Goal: Task Accomplishment & Management: Manage account settings

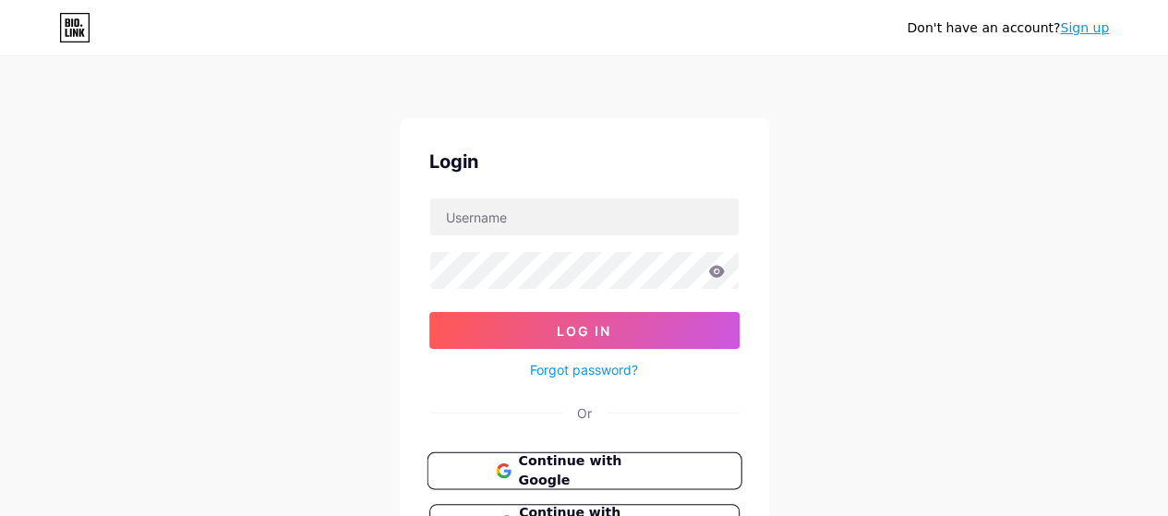
click at [624, 461] on span "Continue with Google" at bounding box center [595, 472] width 154 height 40
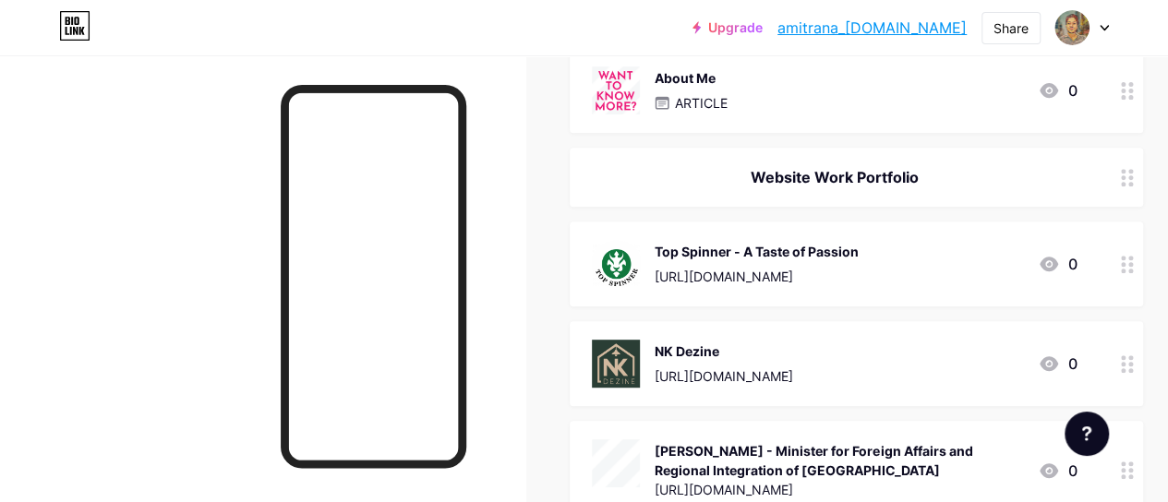
scroll to position [431, 0]
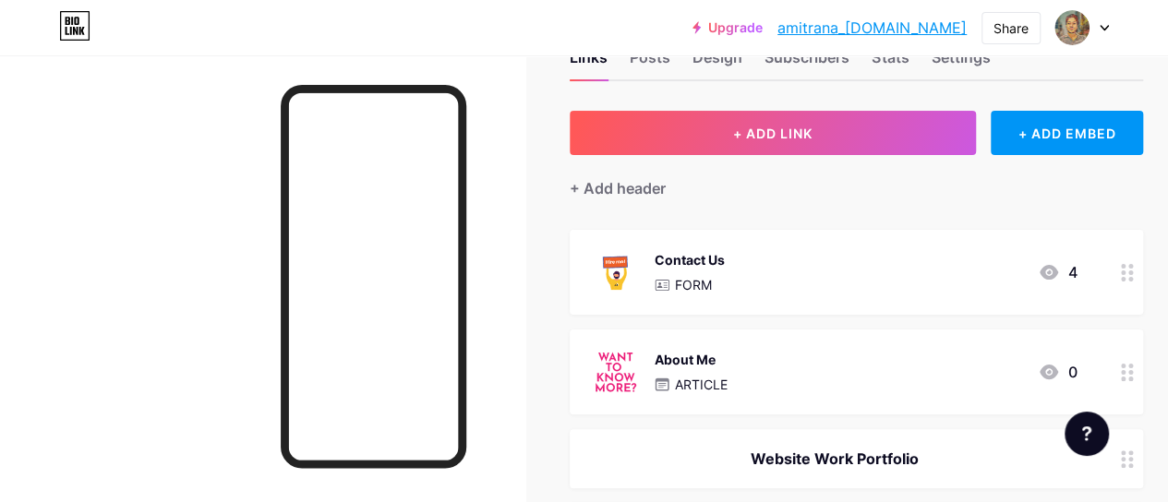
scroll to position [70, 0]
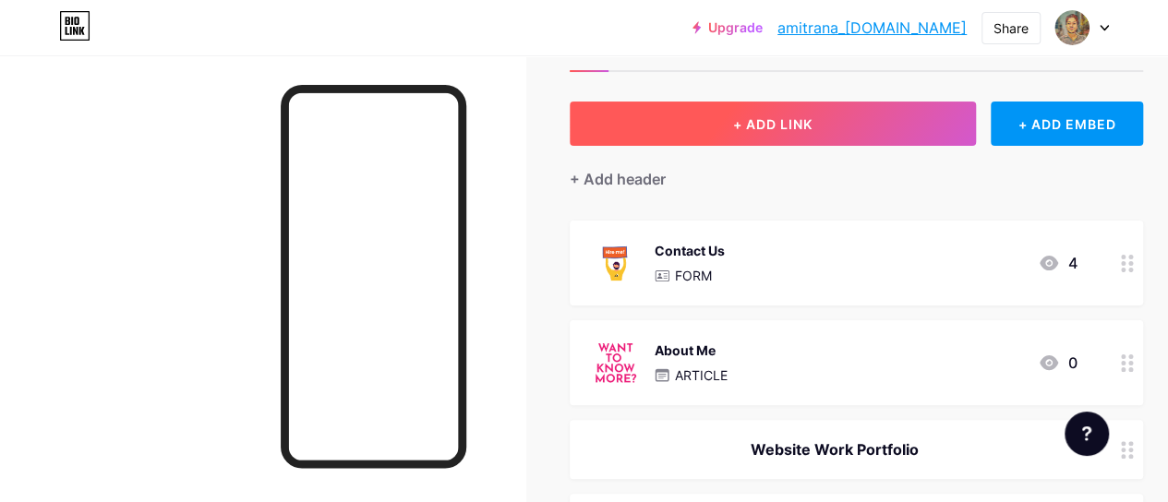
click at [793, 122] on span "+ ADD LINK" at bounding box center [772, 124] width 79 height 16
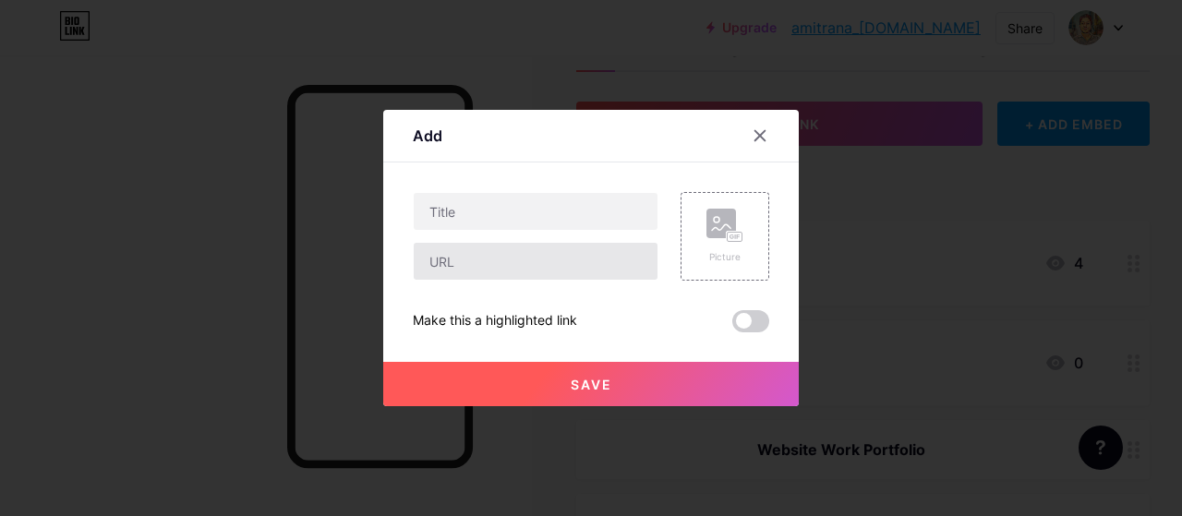
drag, startPoint x: 513, startPoint y: 291, endPoint x: 513, endPoint y: 272, distance: 18.5
click at [513, 281] on div "Picture Make this a highlighted link Save" at bounding box center [591, 262] width 356 height 140
click at [512, 272] on input "text" at bounding box center [536, 261] width 244 height 37
paste input "[URL][DOMAIN_NAME]"
type input "[URL][DOMAIN_NAME]"
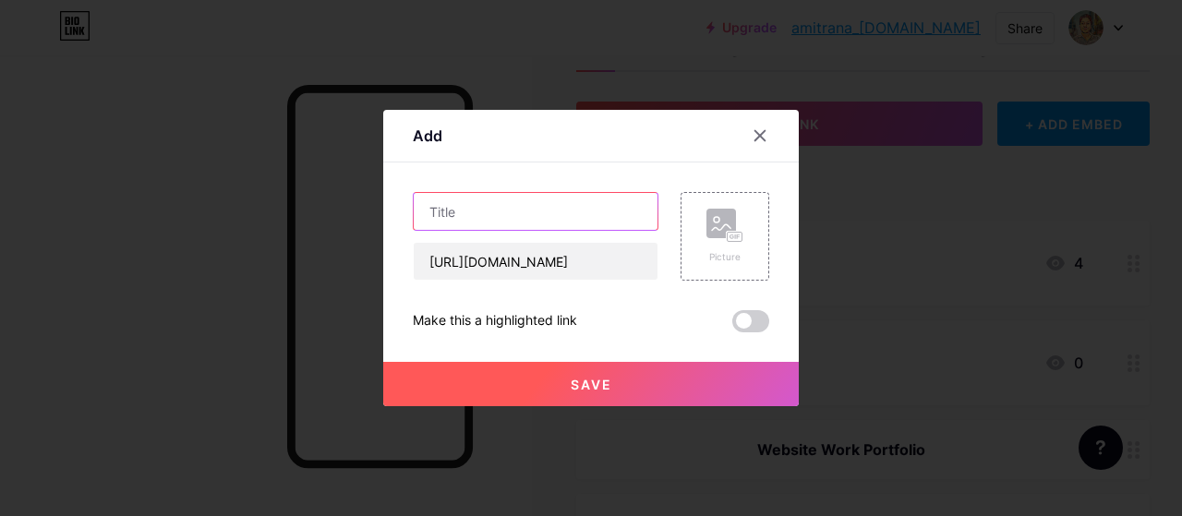
click at [561, 206] on input "text" at bounding box center [536, 211] width 244 height 37
paste input "SPAC Pneumatic"
type input "SPAC Pneumatic"
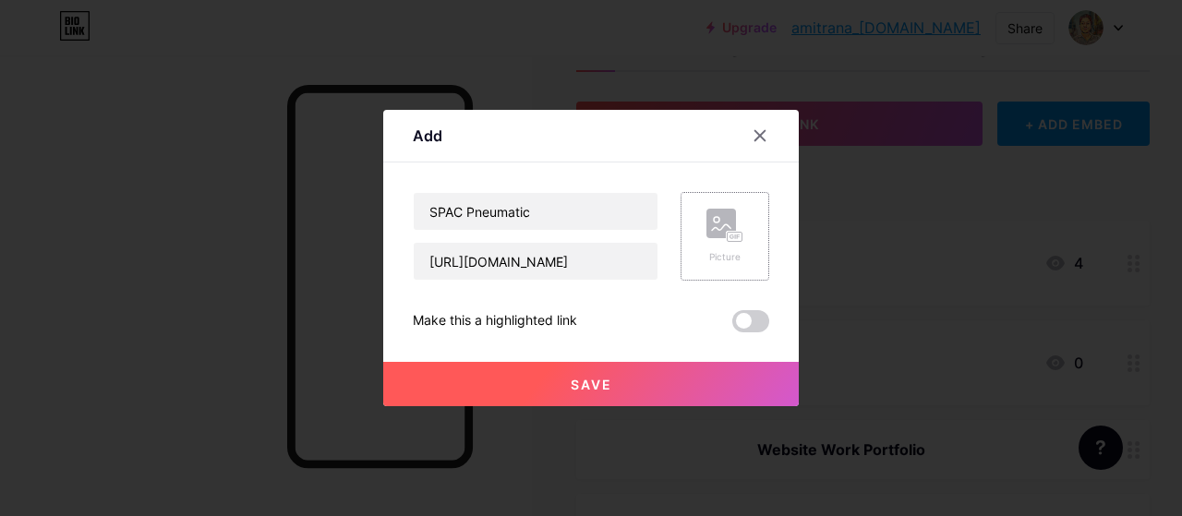
drag, startPoint x: 678, startPoint y: 264, endPoint x: 707, endPoint y: 254, distance: 31.2
click at [707, 254] on div "Picture" at bounding box center [713, 236] width 111 height 89
click at [718, 218] on circle at bounding box center [717, 220] width 6 height 6
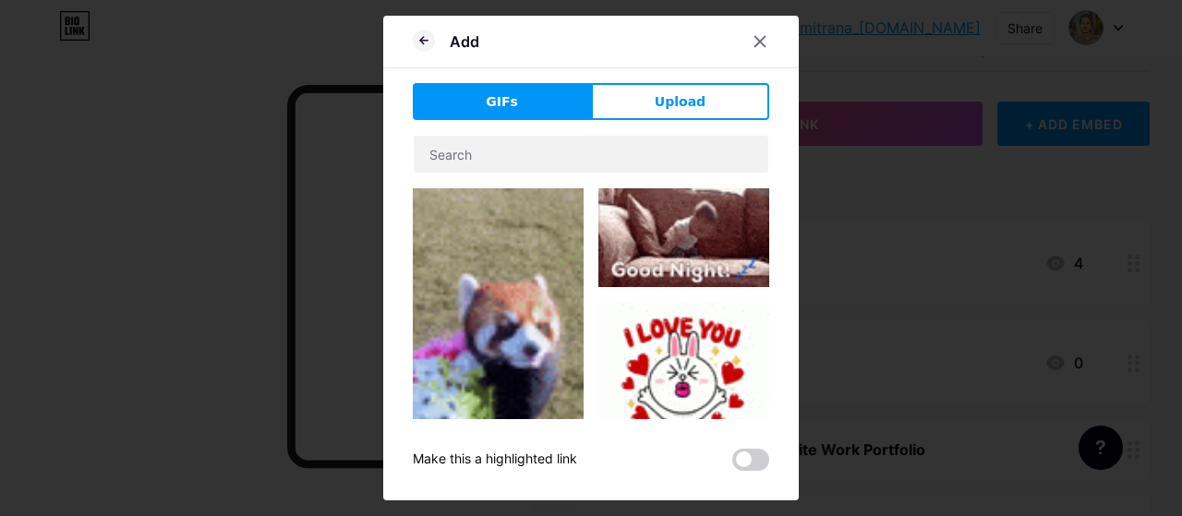
click at [523, 106] on button "GIFs" at bounding box center [502, 101] width 178 height 37
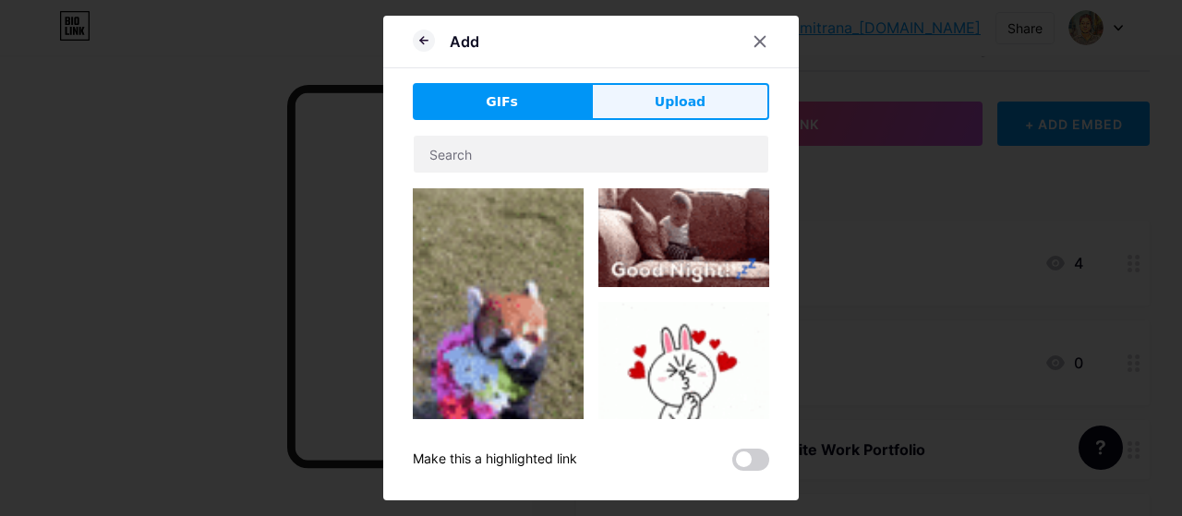
click at [658, 91] on button "Upload" at bounding box center [680, 101] width 178 height 37
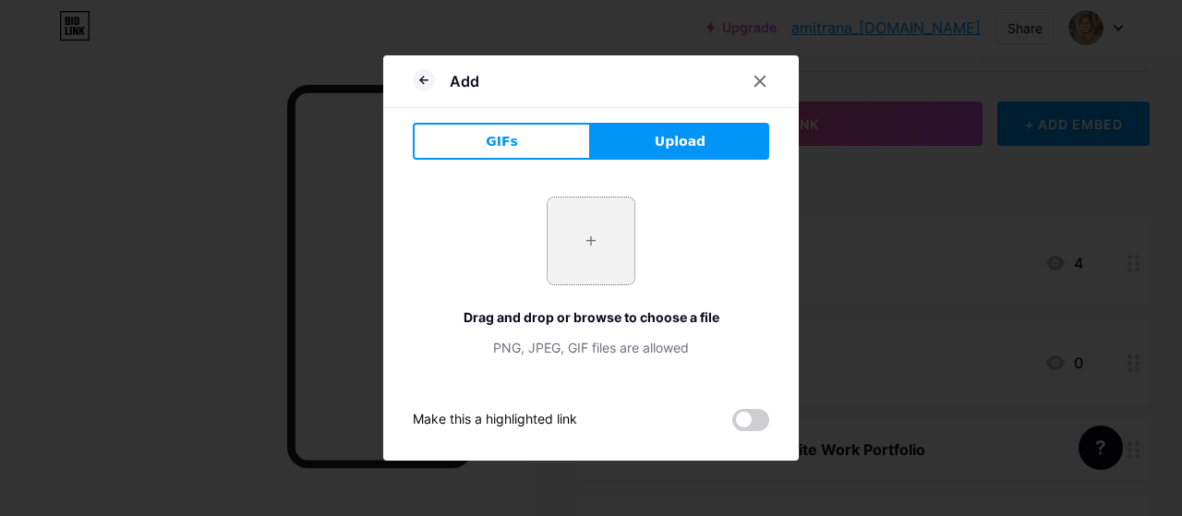
click at [584, 244] on input "file" at bounding box center [591, 241] width 87 height 87
type input "C:\fakepath\SPAC-Without-Baseline-Logo-1-2.png"
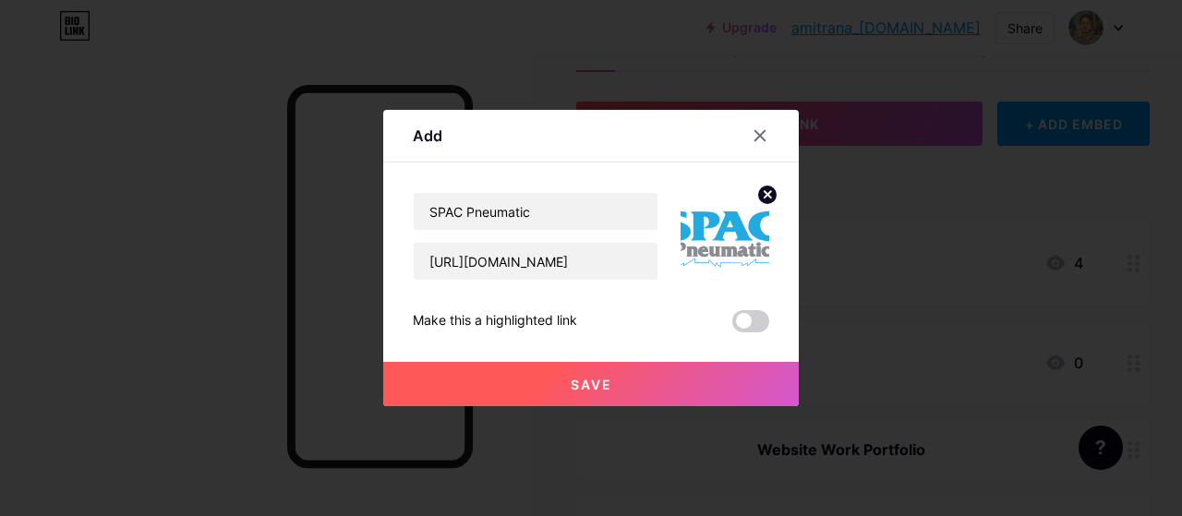
click at [637, 396] on button "Save" at bounding box center [591, 384] width 416 height 44
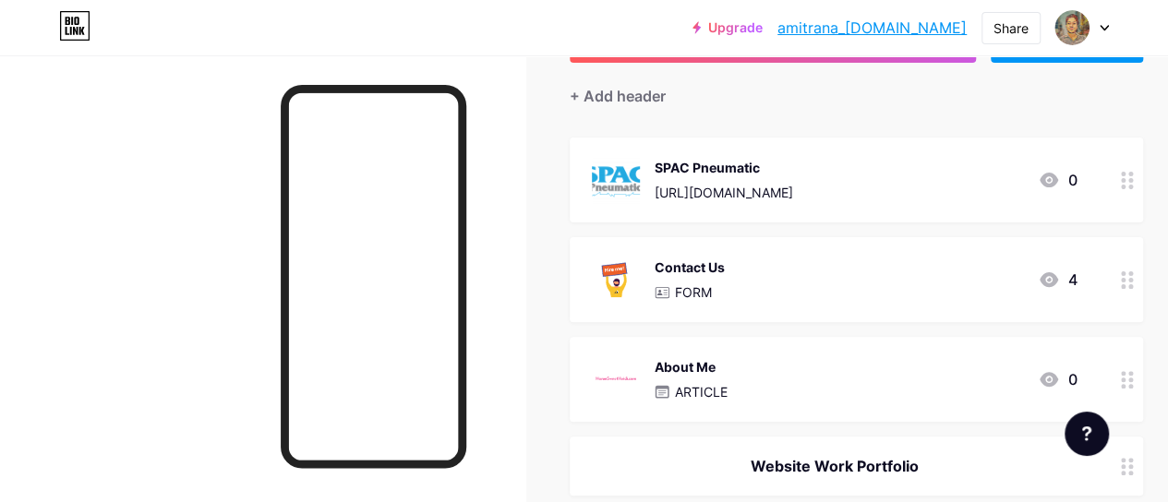
scroll to position [235, 0]
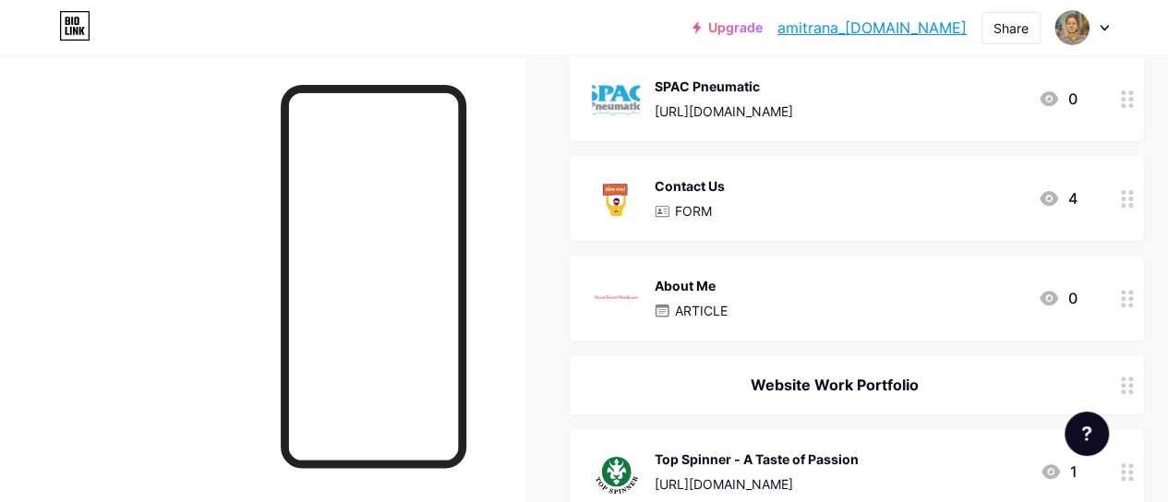
drag, startPoint x: 846, startPoint y: 224, endPoint x: 840, endPoint y: 286, distance: 62.1
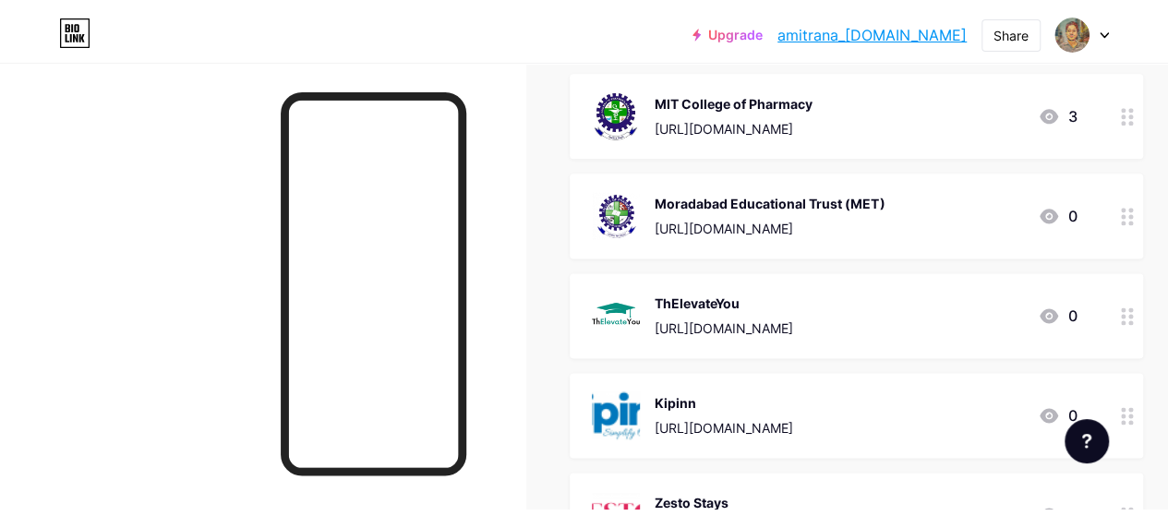
scroll to position [0, 0]
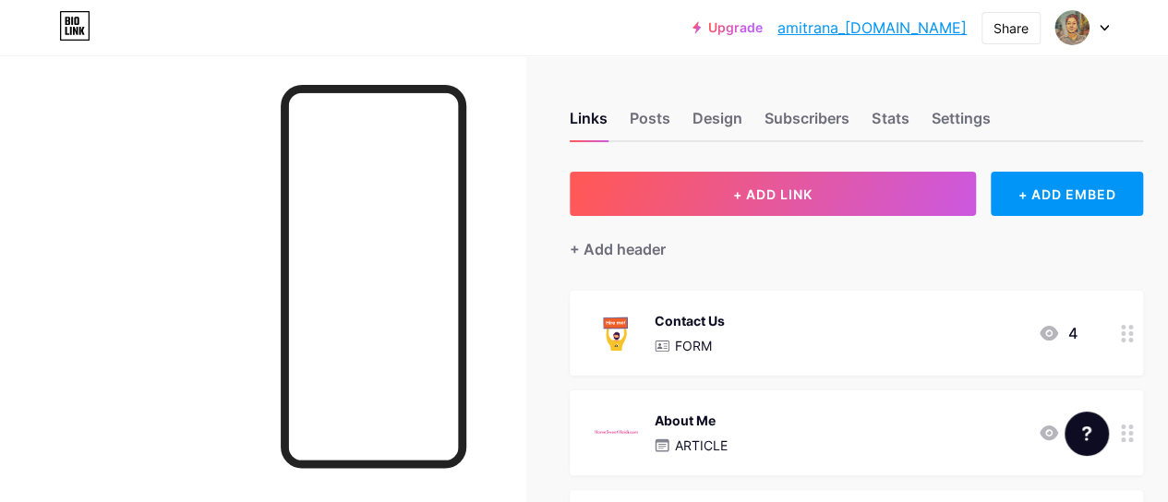
click at [1101, 26] on icon at bounding box center [1104, 28] width 7 height 5
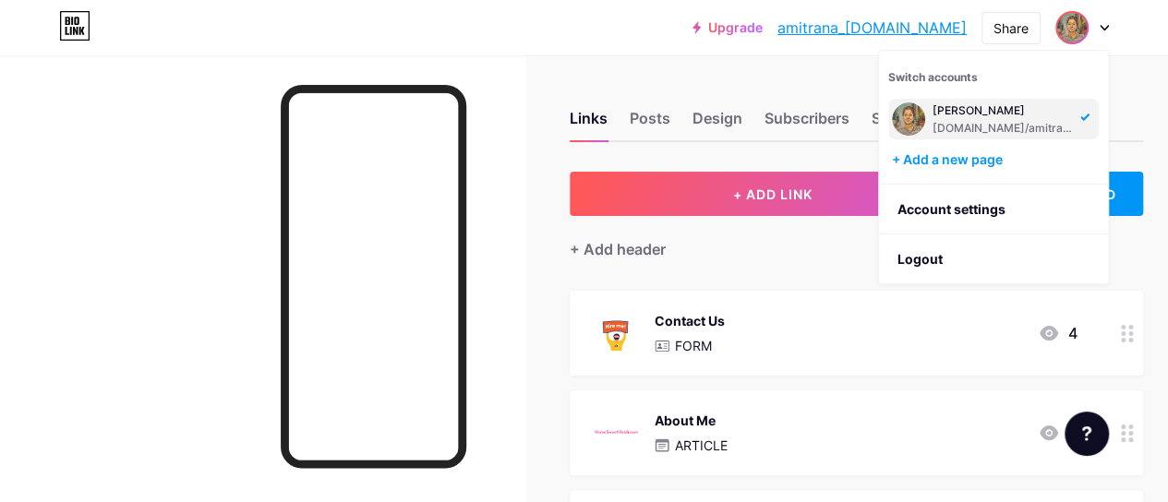
click at [1140, 78] on div "Links Posts Design Subscribers Stats Settings" at bounding box center [856, 110] width 573 height 65
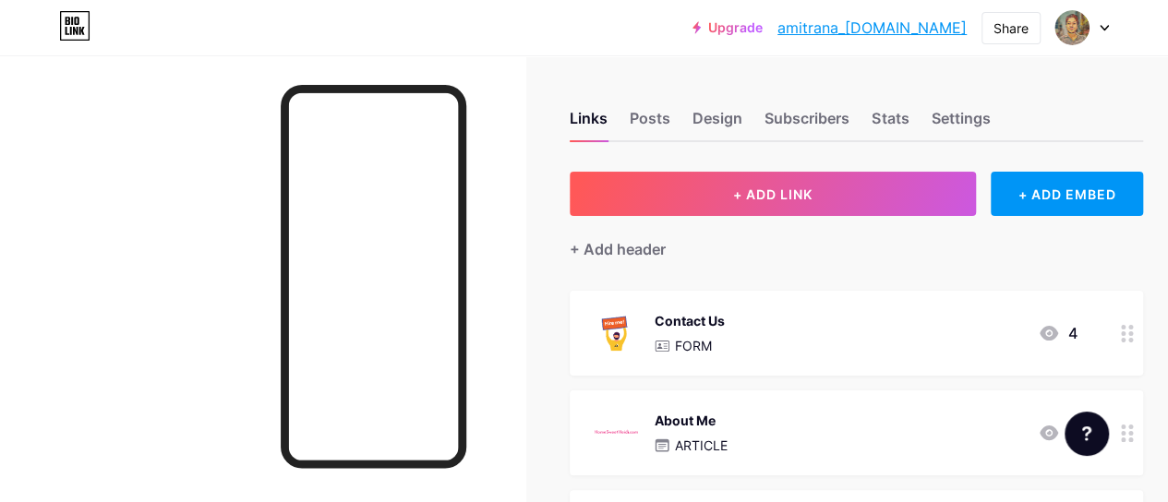
click at [947, 37] on link "amitrana_[DOMAIN_NAME]" at bounding box center [872, 28] width 189 height 22
click at [971, 117] on div "Settings" at bounding box center [960, 123] width 59 height 33
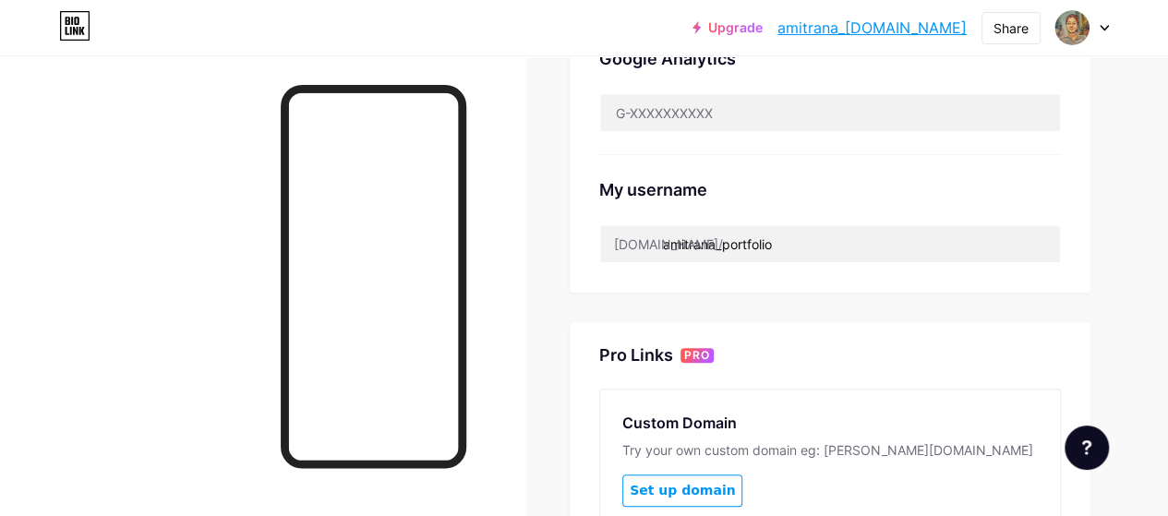
scroll to position [658, 0]
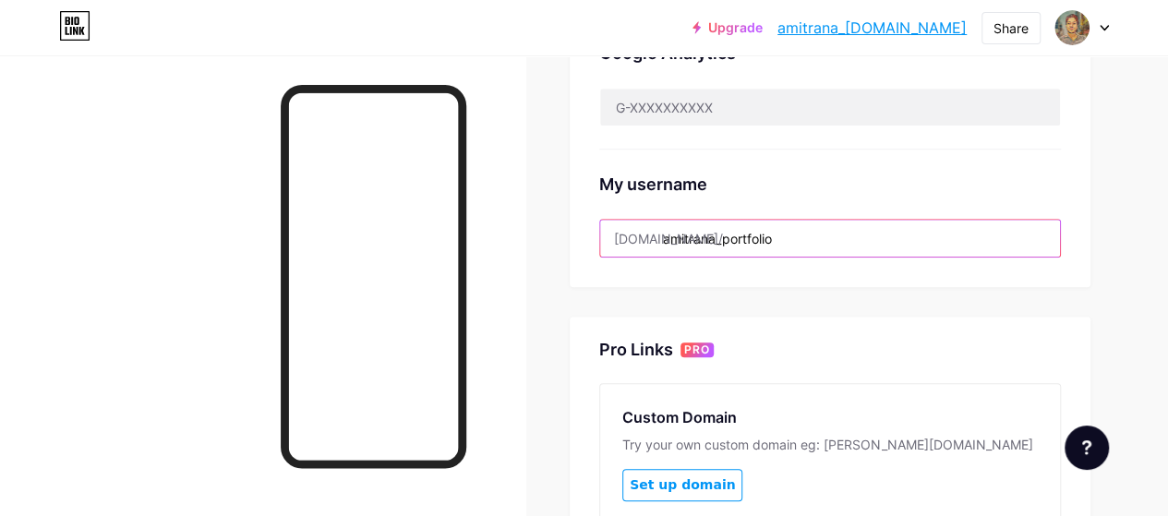
click at [787, 239] on input "amitrana_portfolio" at bounding box center [830, 238] width 460 height 37
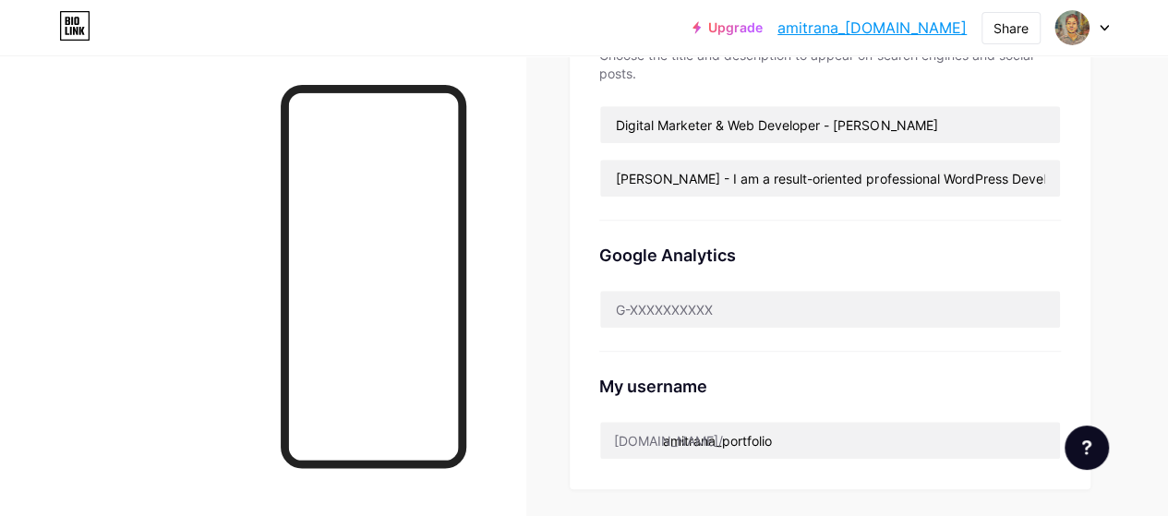
scroll to position [442, 0]
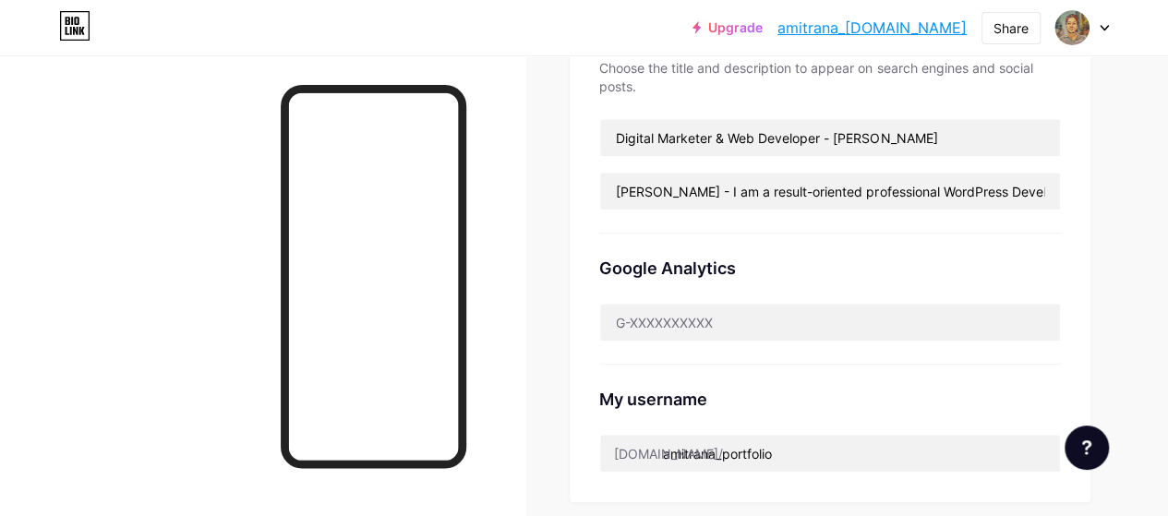
click at [870, 221] on div "SEO Choose the title and description to appear on search engines and social pos…" at bounding box center [830, 119] width 462 height 229
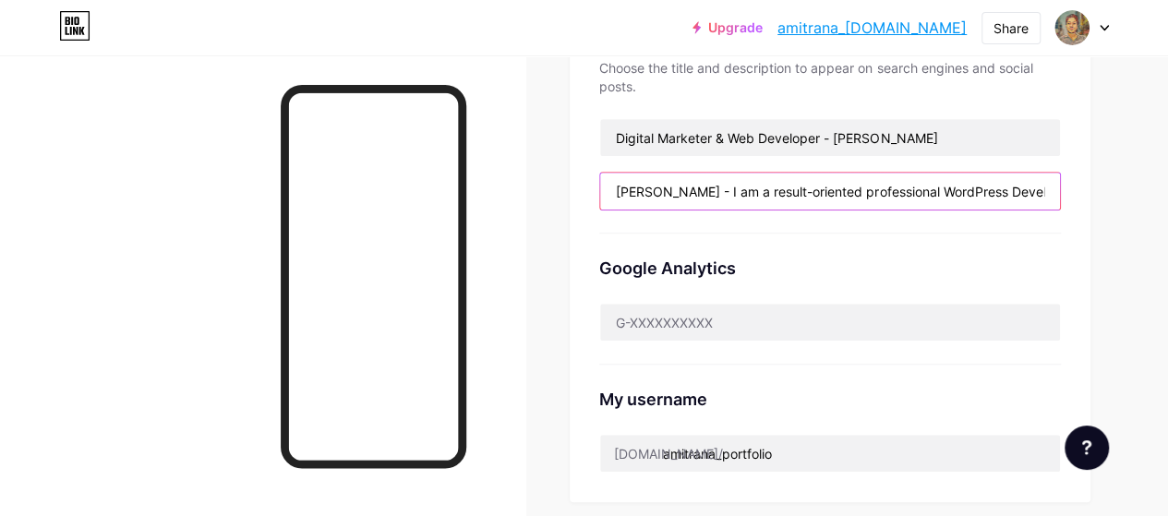
click at [856, 196] on input "[PERSON_NAME] - I am a result-oriented professional WordPress Developer and Dig…" at bounding box center [830, 191] width 460 height 37
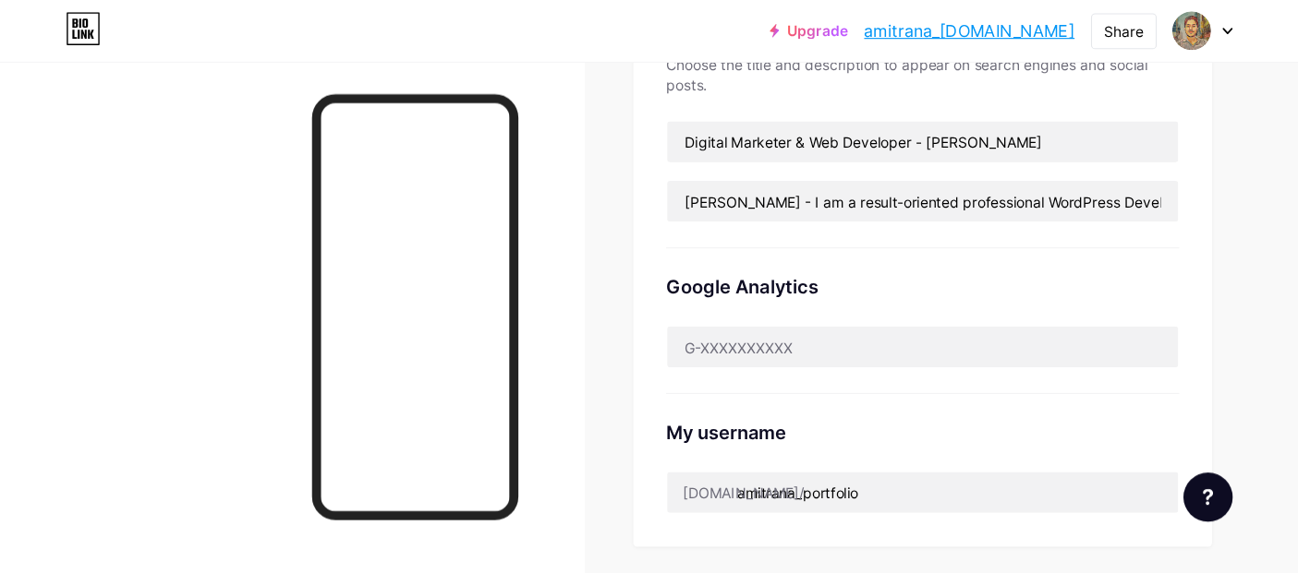
scroll to position [0, 0]
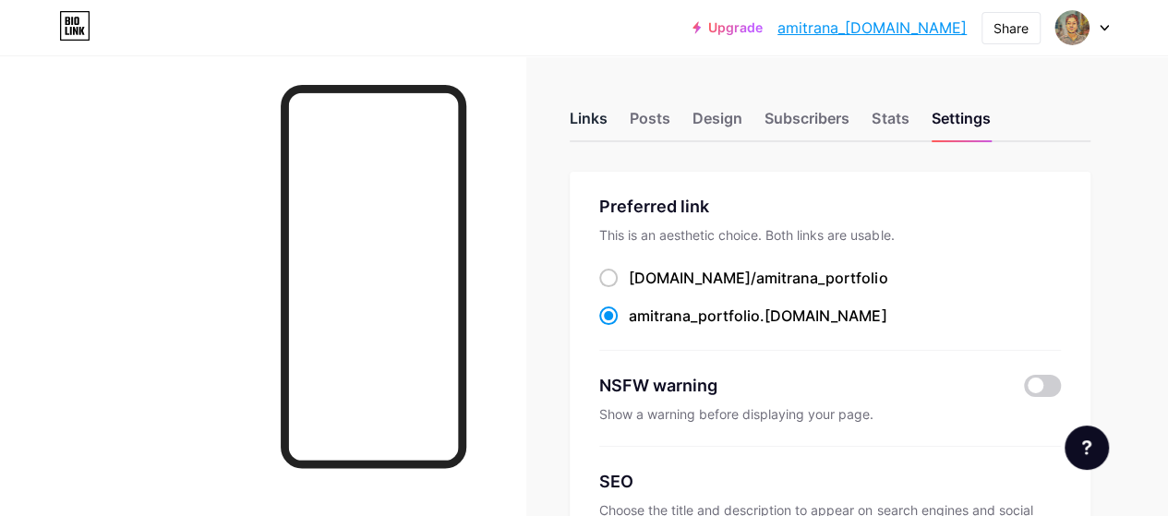
click at [594, 117] on div "Links" at bounding box center [589, 123] width 38 height 33
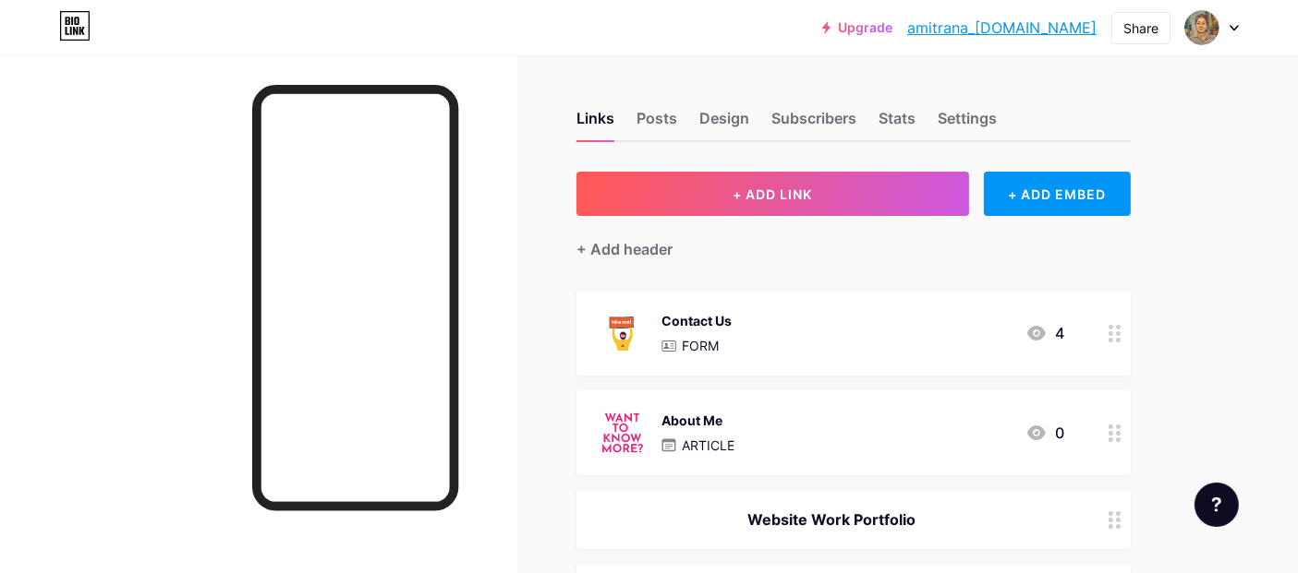
click at [719, 118] on div "Design" at bounding box center [724, 123] width 50 height 33
click at [803, 120] on div "Subscribers" at bounding box center [813, 123] width 85 height 33
click at [892, 122] on div "Stats" at bounding box center [896, 123] width 37 height 33
click at [989, 118] on div "Settings" at bounding box center [966, 123] width 59 height 33
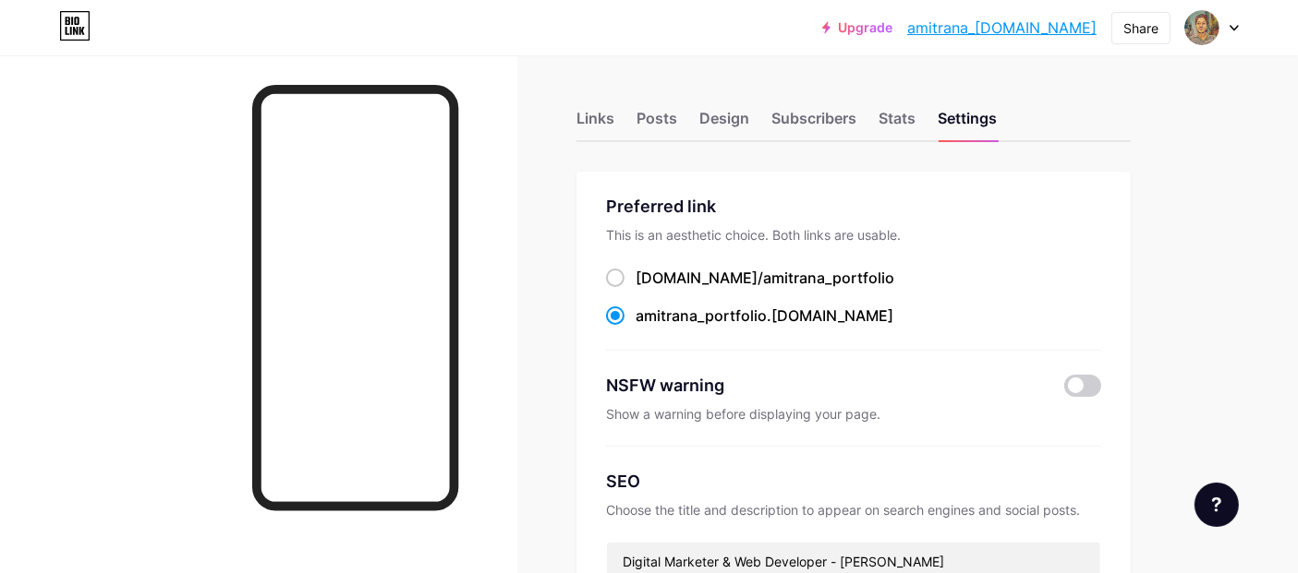
click at [586, 115] on div "Links" at bounding box center [595, 123] width 38 height 33
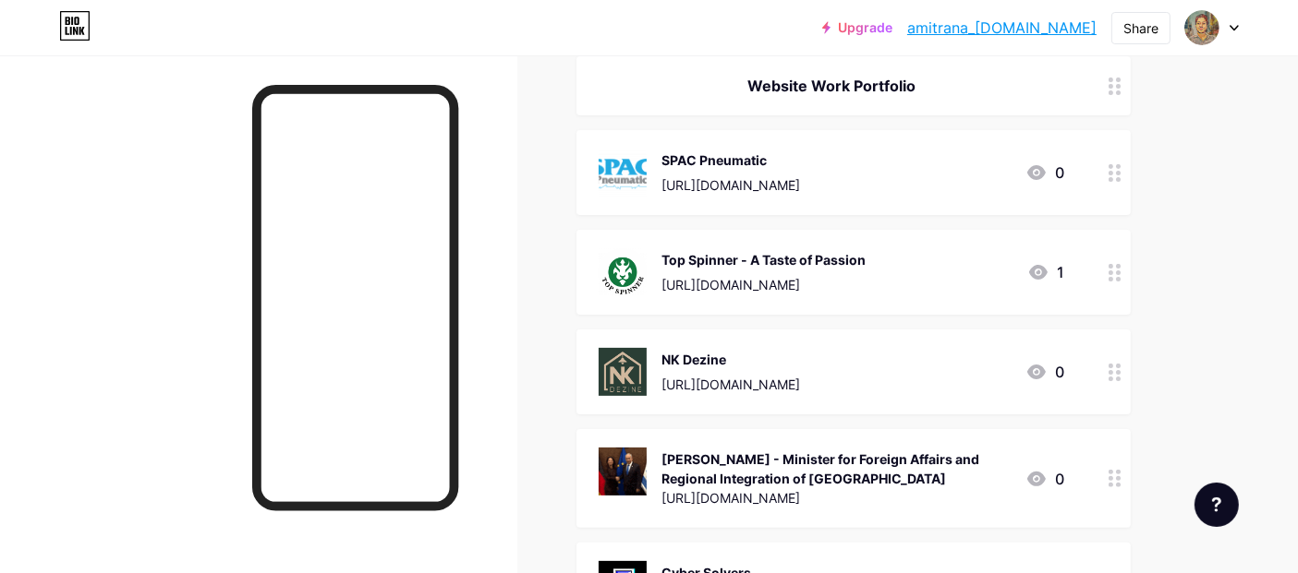
scroll to position [48, 0]
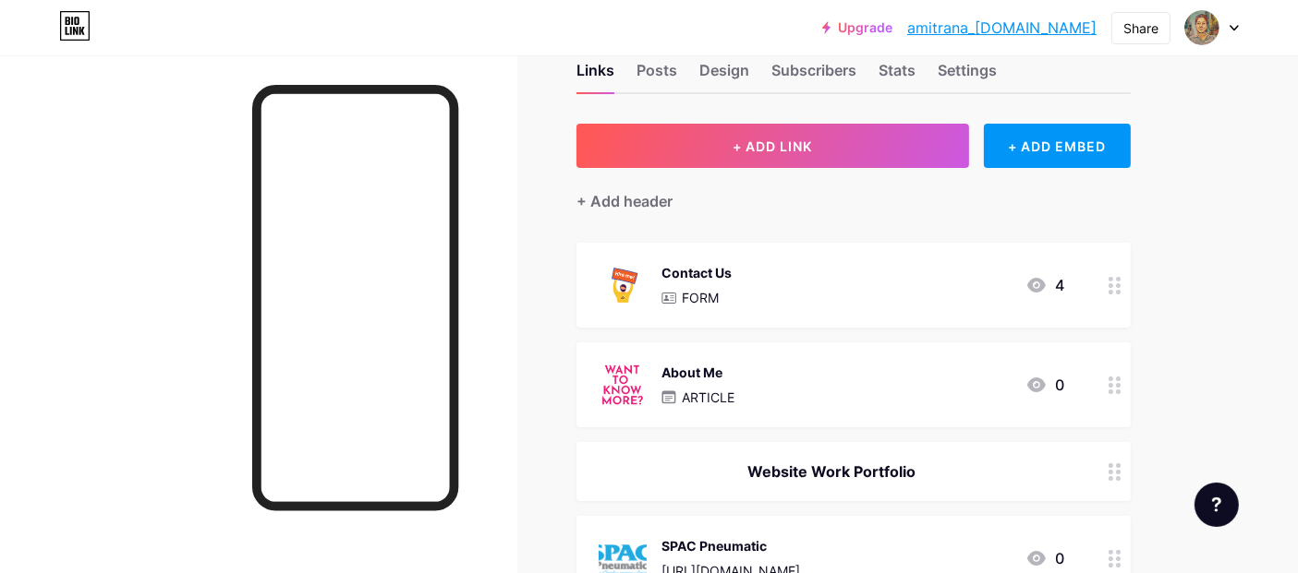
click at [960, 34] on link "amitrana_[DOMAIN_NAME]" at bounding box center [1001, 28] width 189 height 22
